Goal: Navigation & Orientation: Find specific page/section

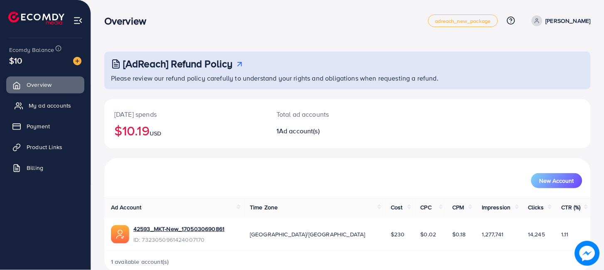
click at [47, 107] on span "My ad accounts" at bounding box center [50, 105] width 42 height 8
